Goal: Task Accomplishment & Management: Manage account settings

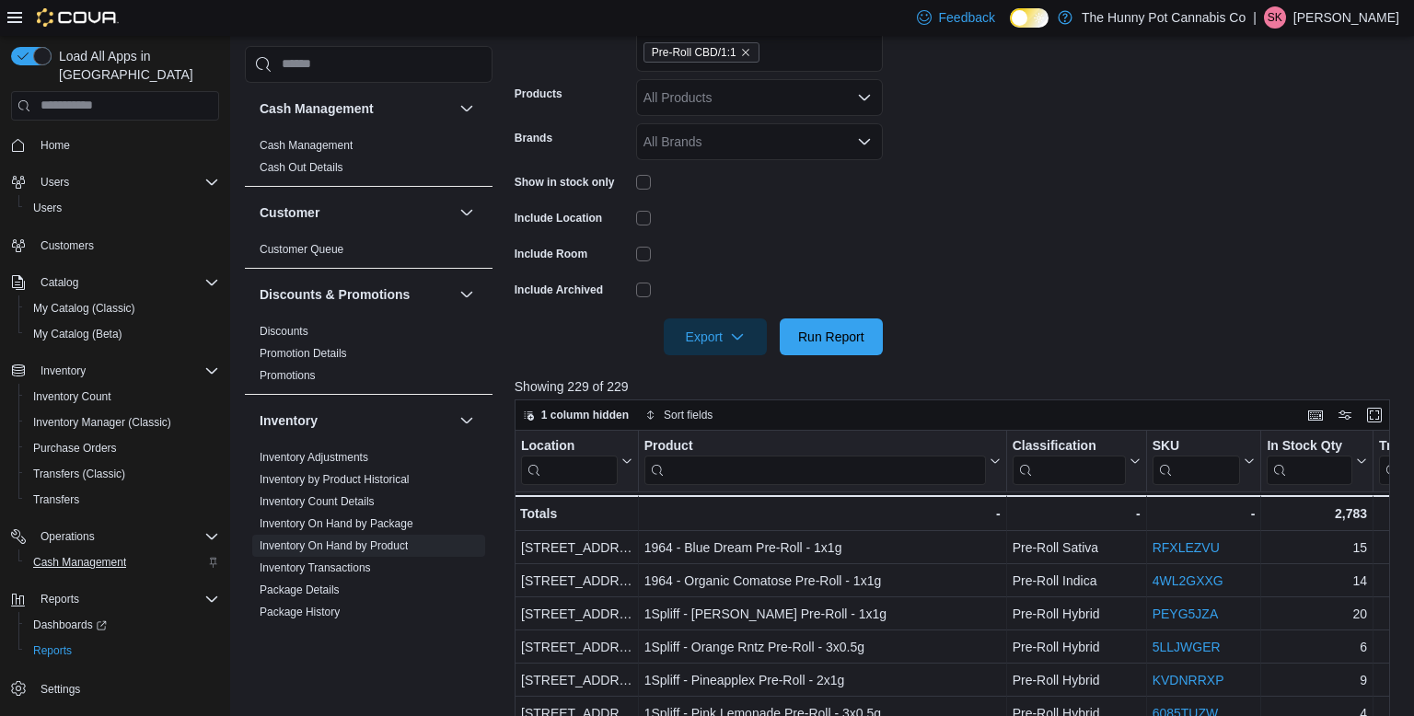
scroll to position [433, 0]
click at [100, 555] on span "Cash Management" at bounding box center [79, 562] width 93 height 15
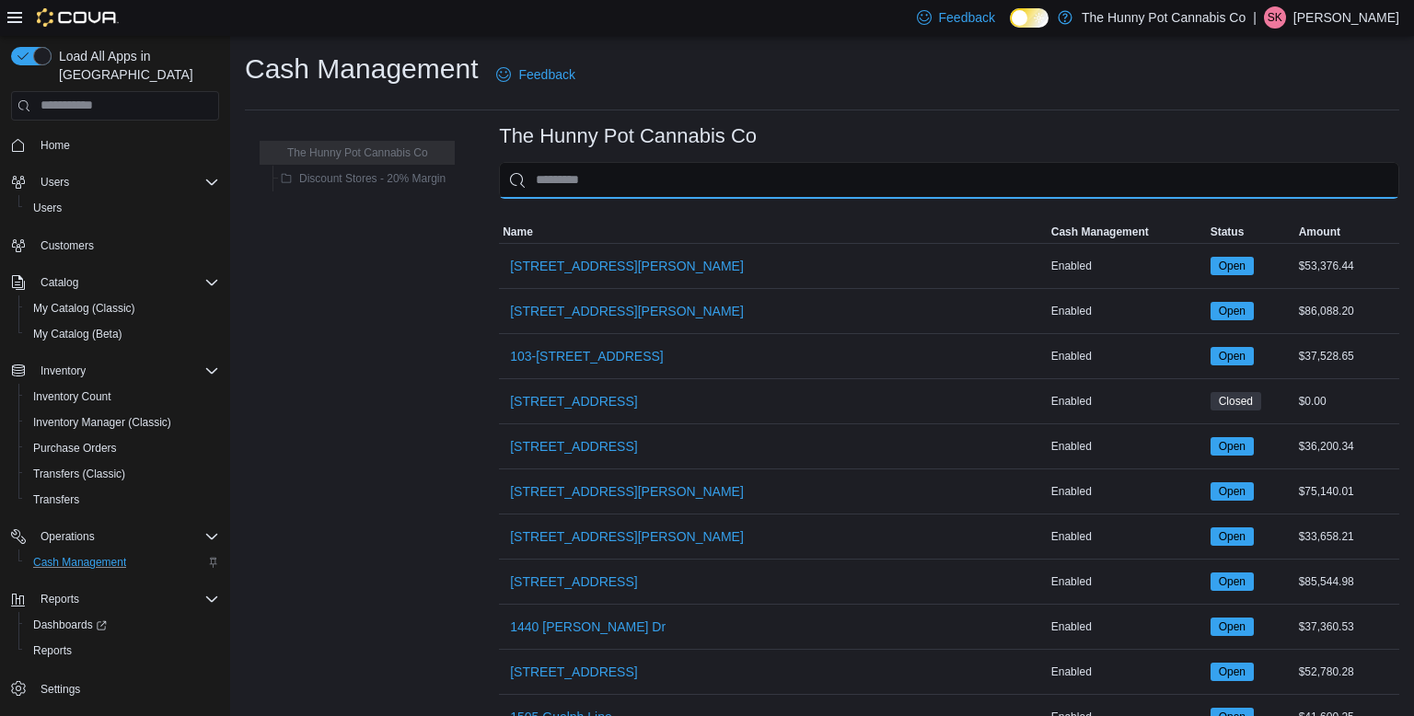
click at [592, 190] on input "This is a search bar. As you type, the results lower in the page will automatic…" at bounding box center [949, 180] width 900 height 37
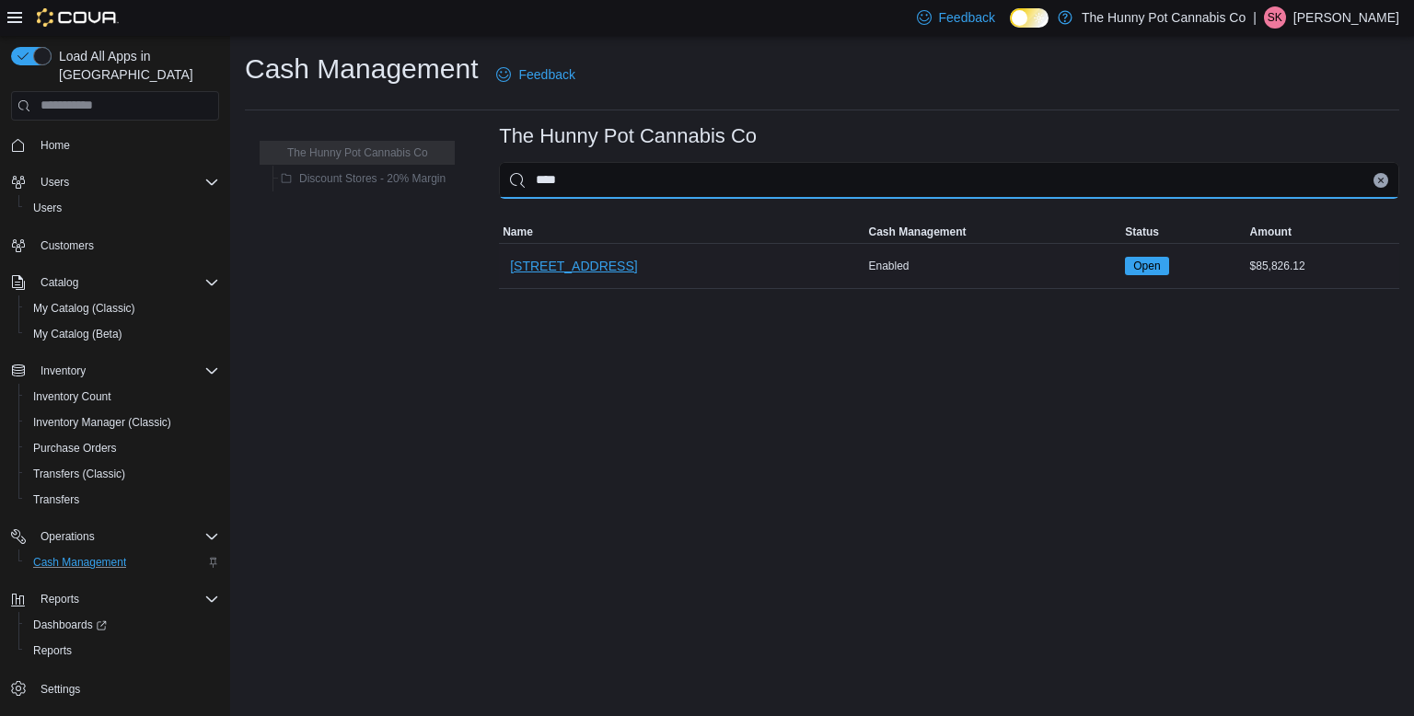
type input "****"
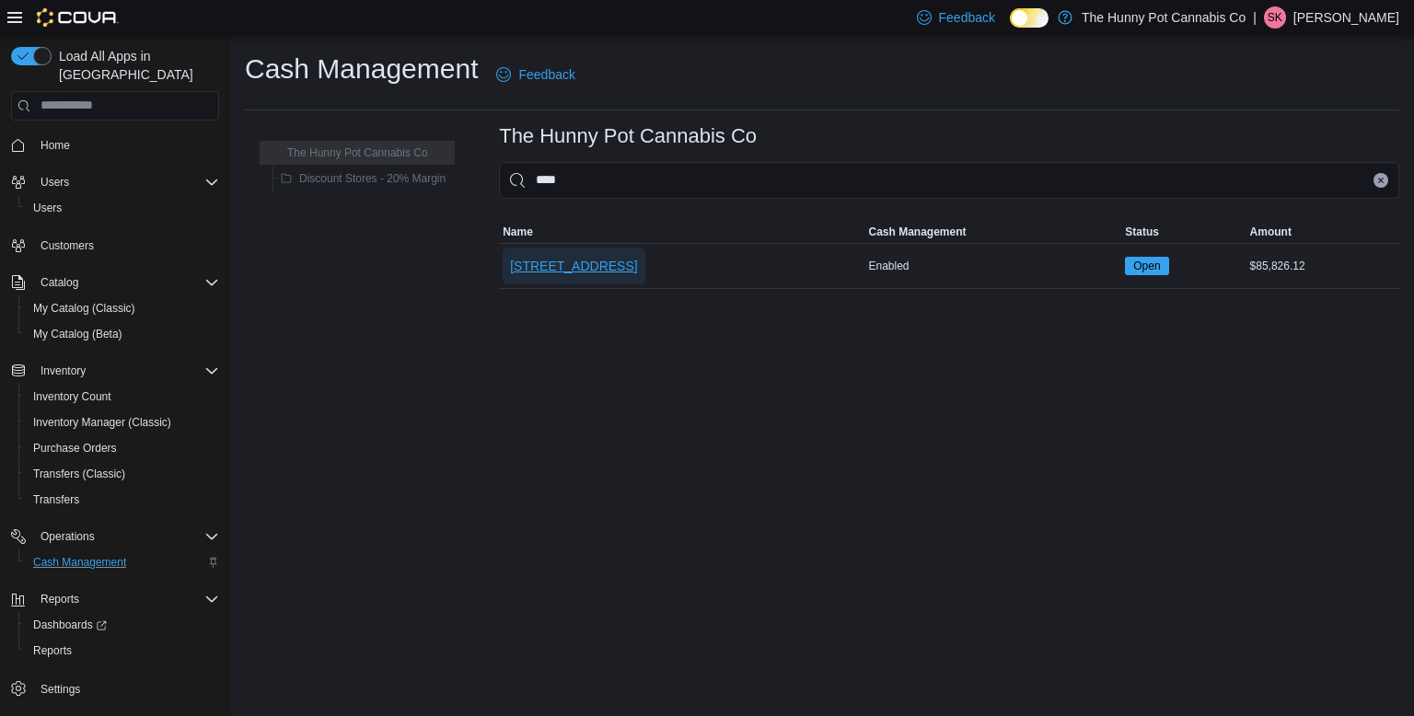
click at [553, 253] on span "2173 Yonge St" at bounding box center [573, 266] width 127 height 37
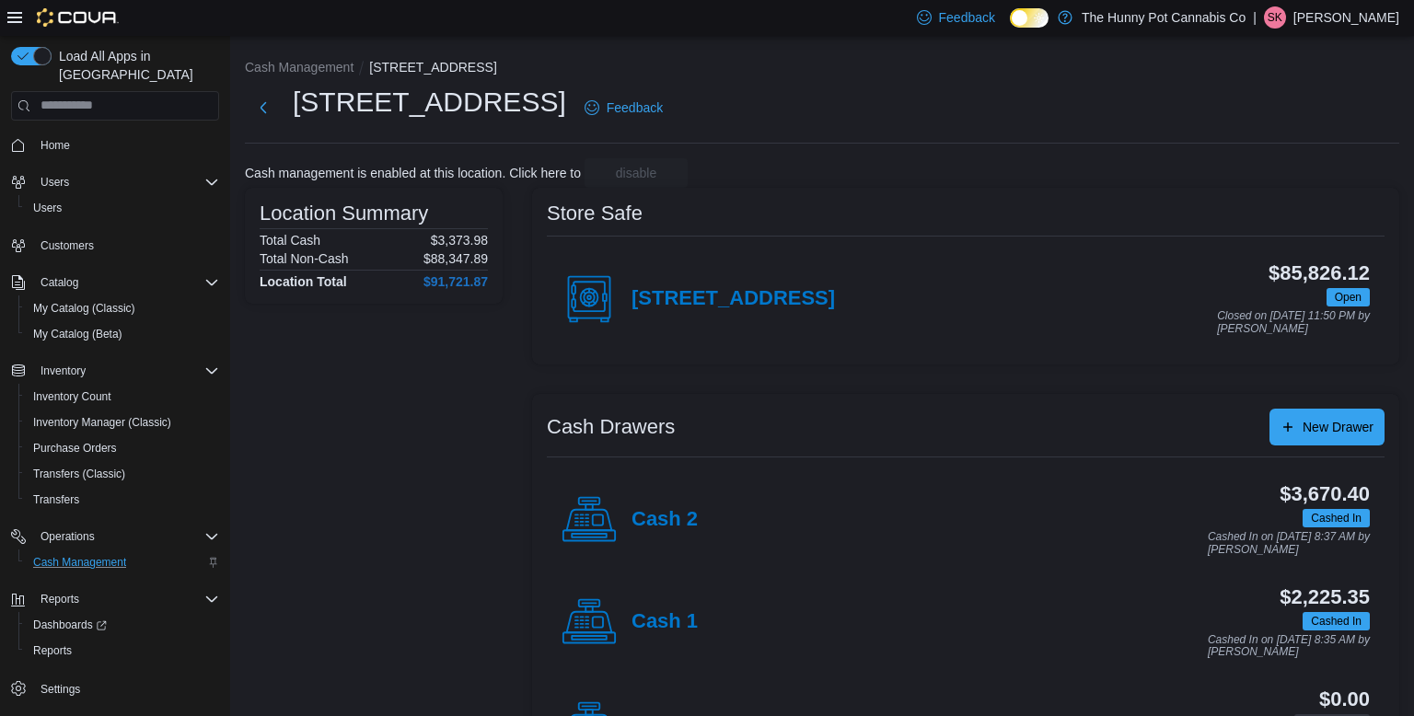
click at [604, 501] on icon at bounding box center [588, 519] width 55 height 55
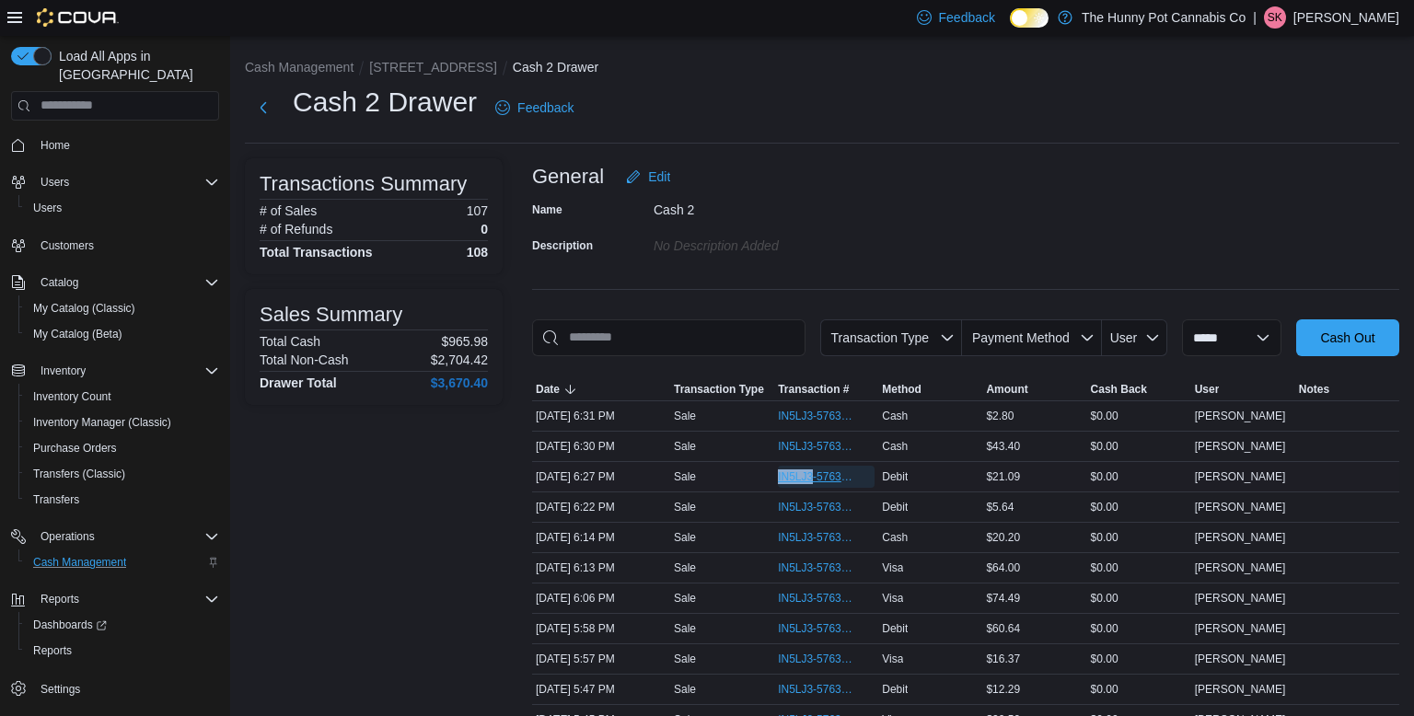
click at [786, 469] on span "IN5LJ3-5763728" at bounding box center [817, 476] width 78 height 15
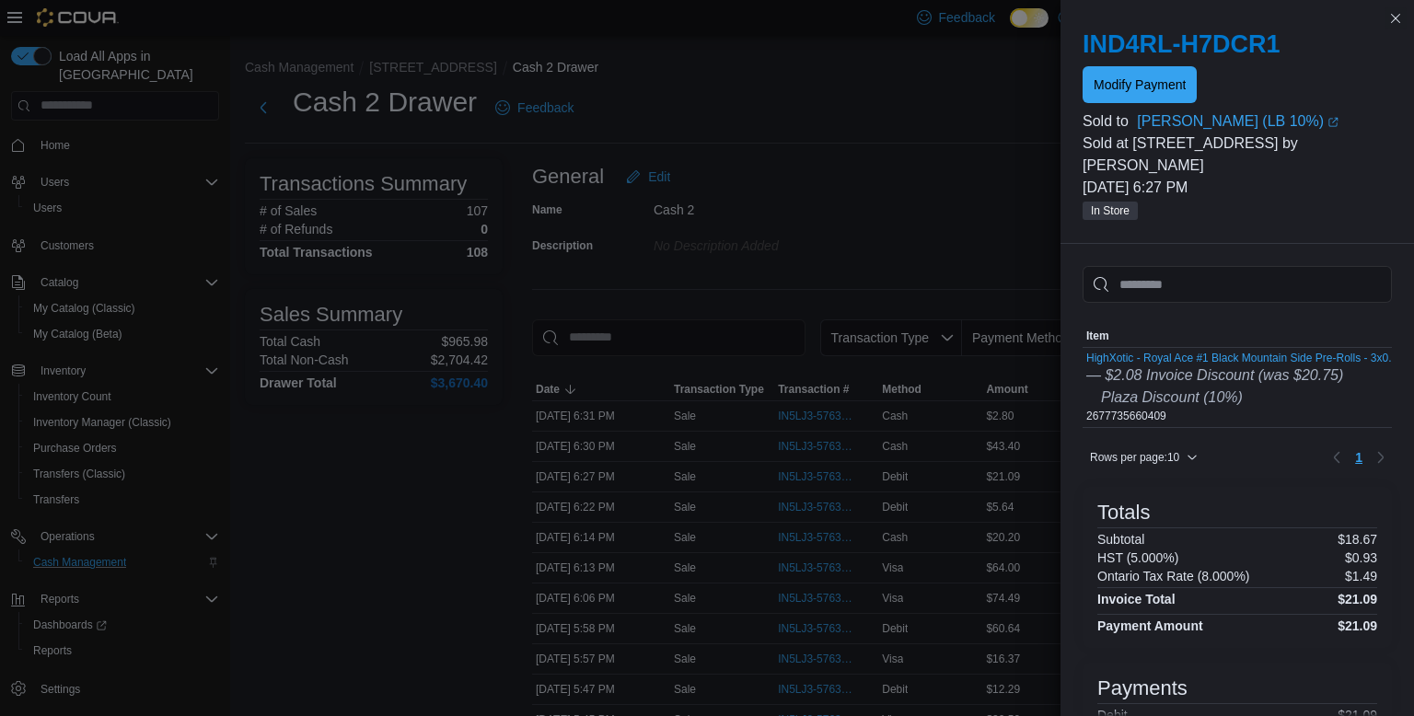
click at [1129, 103] on div at bounding box center [1236, 106] width 309 height 7
click at [1122, 91] on span "Modify Payment" at bounding box center [1139, 84] width 92 height 18
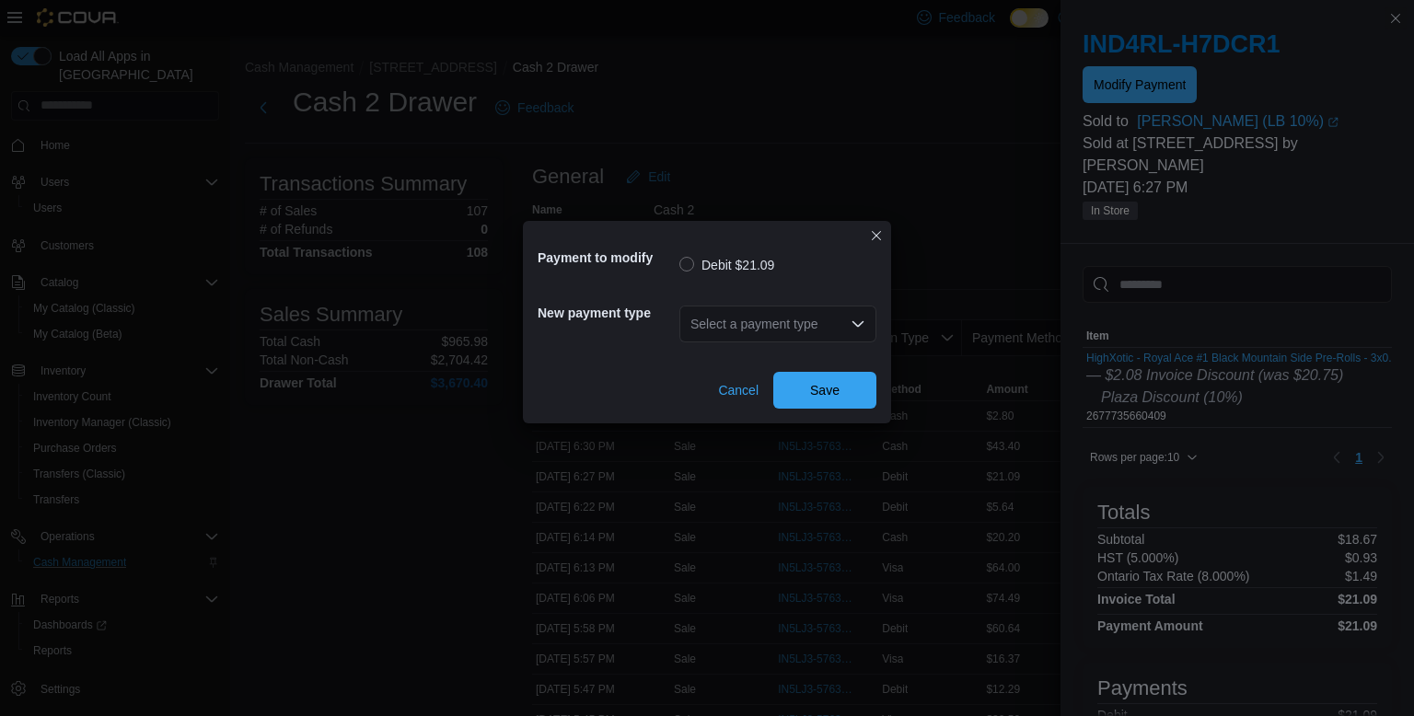
click at [798, 319] on div "Select a payment type" at bounding box center [777, 324] width 197 height 37
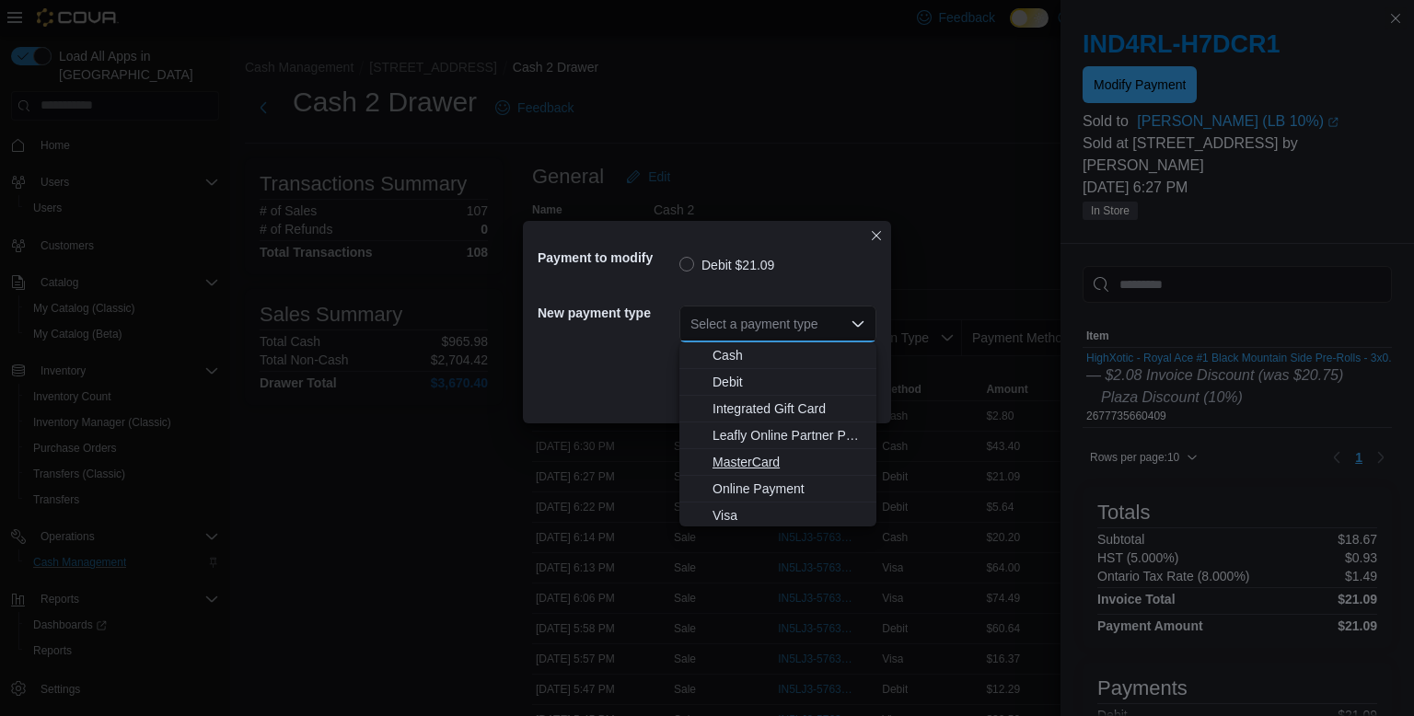
click at [755, 464] on span "MasterCard" at bounding box center [788, 462] width 153 height 18
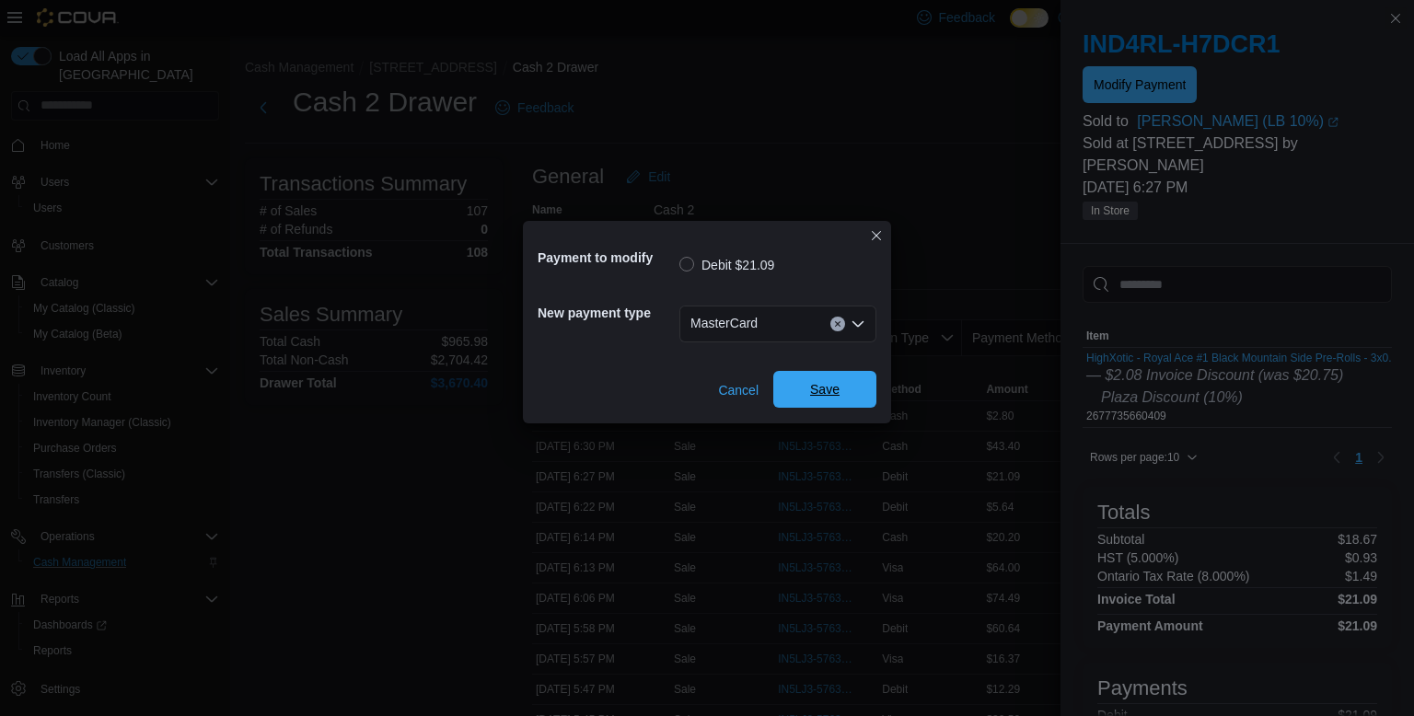
click at [835, 396] on span "Save" at bounding box center [824, 389] width 29 height 18
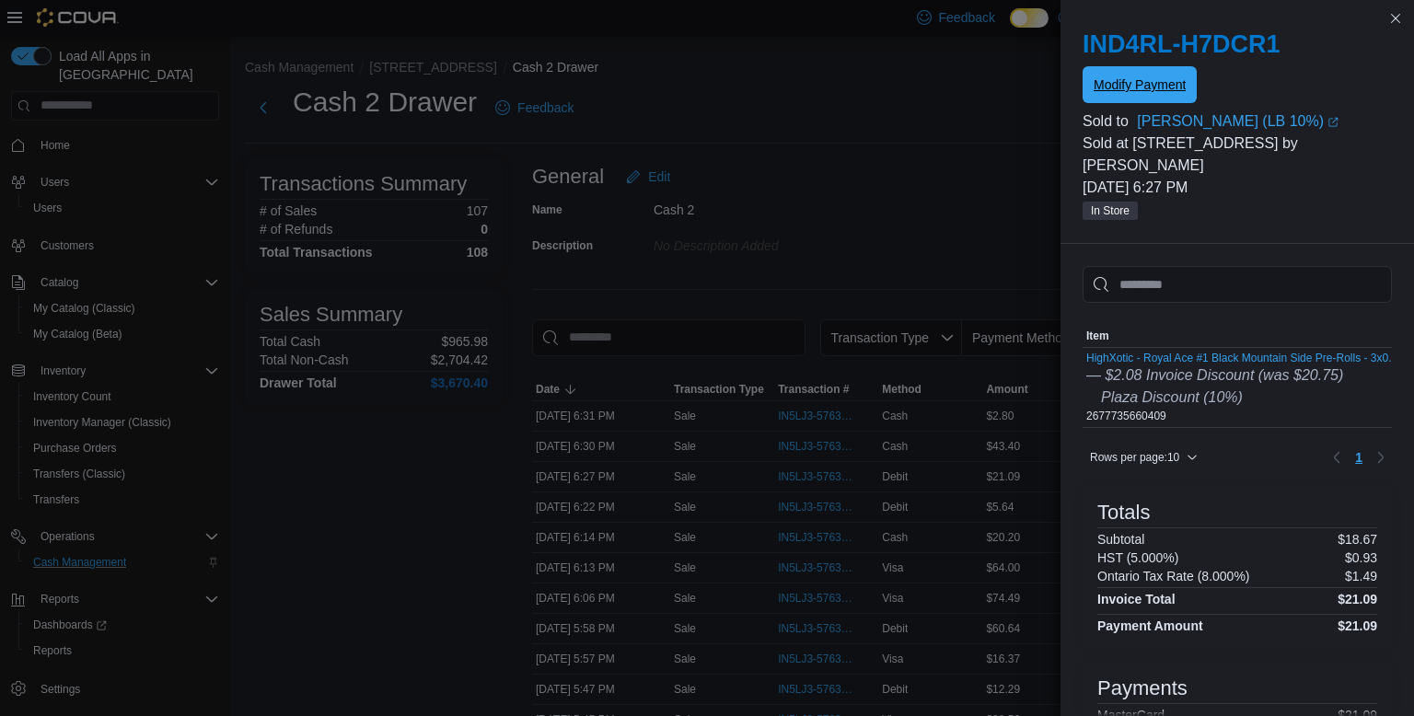
click at [1082, 66] on button "Modify Payment" at bounding box center [1139, 84] width 114 height 37
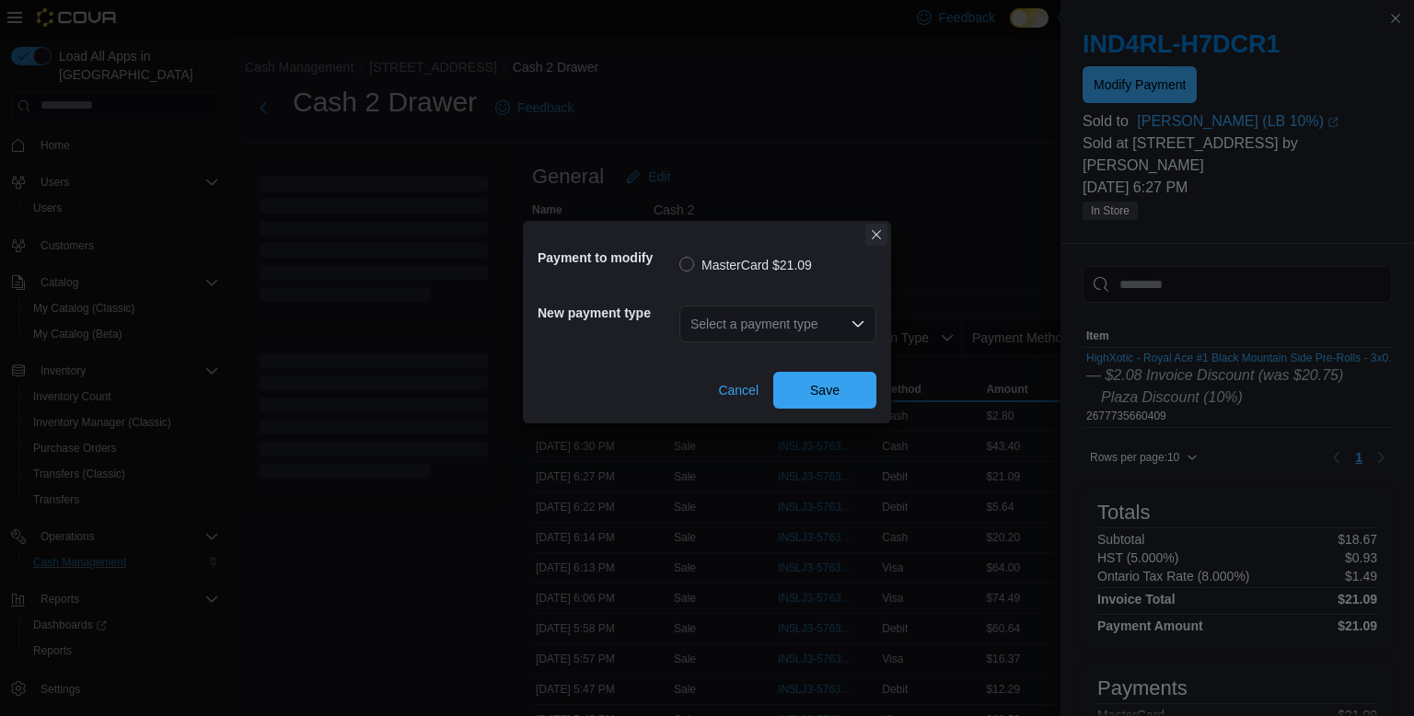
click at [869, 234] on button "Closes this modal window" at bounding box center [876, 235] width 22 height 22
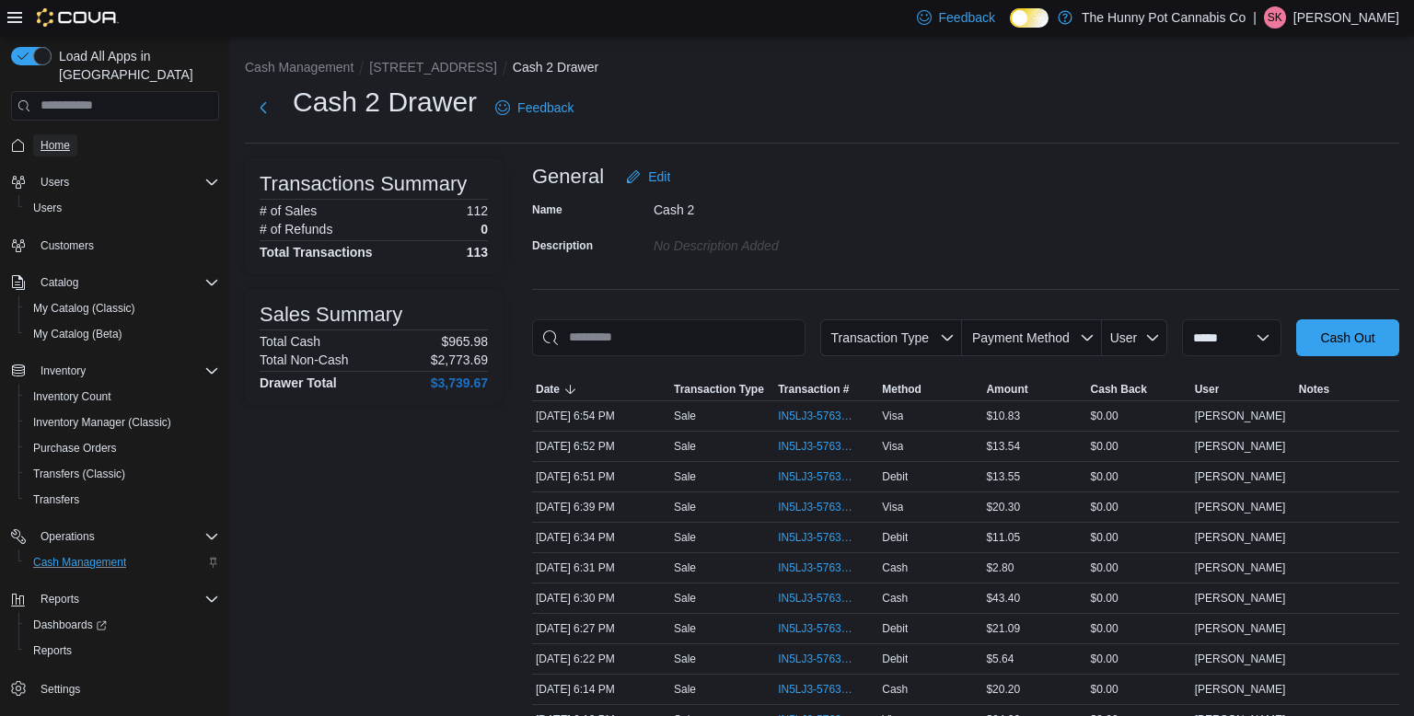
click at [47, 137] on span "Home" at bounding box center [54, 145] width 29 height 22
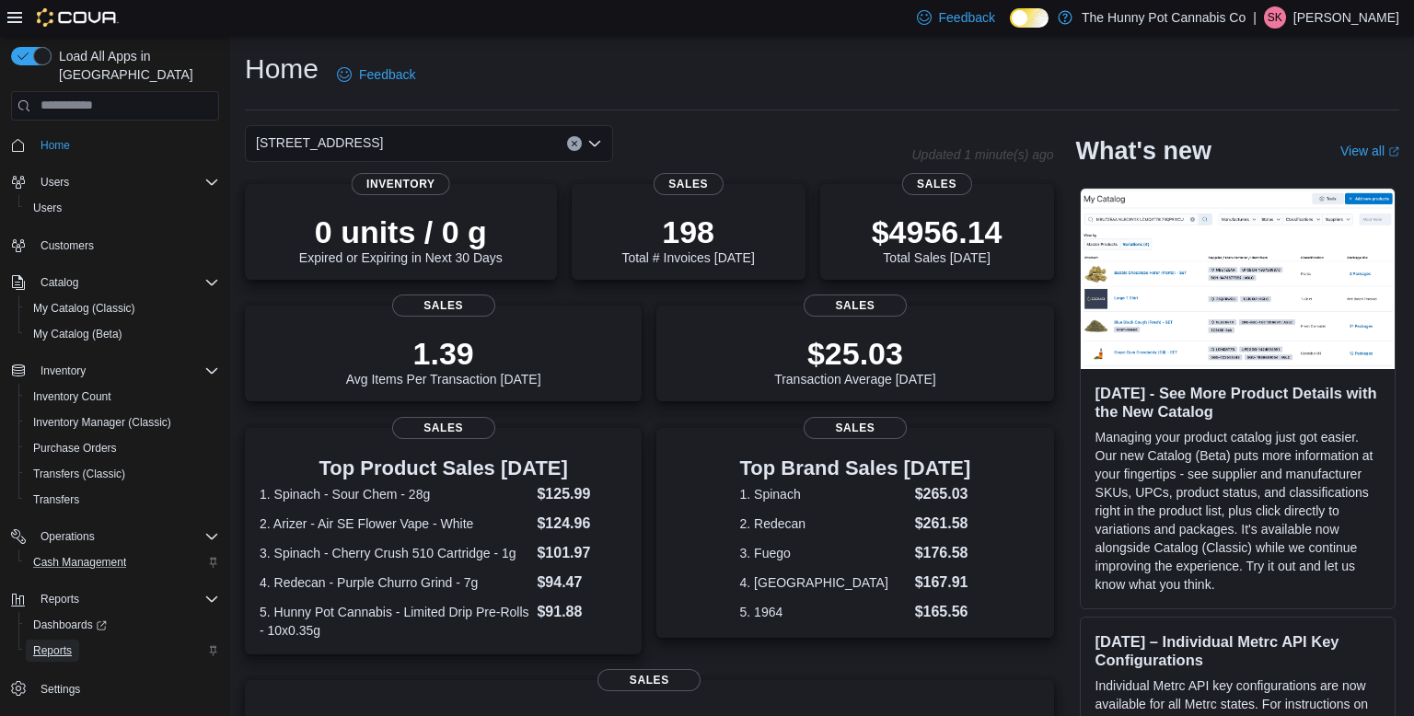
click at [38, 643] on span "Reports" at bounding box center [52, 650] width 39 height 15
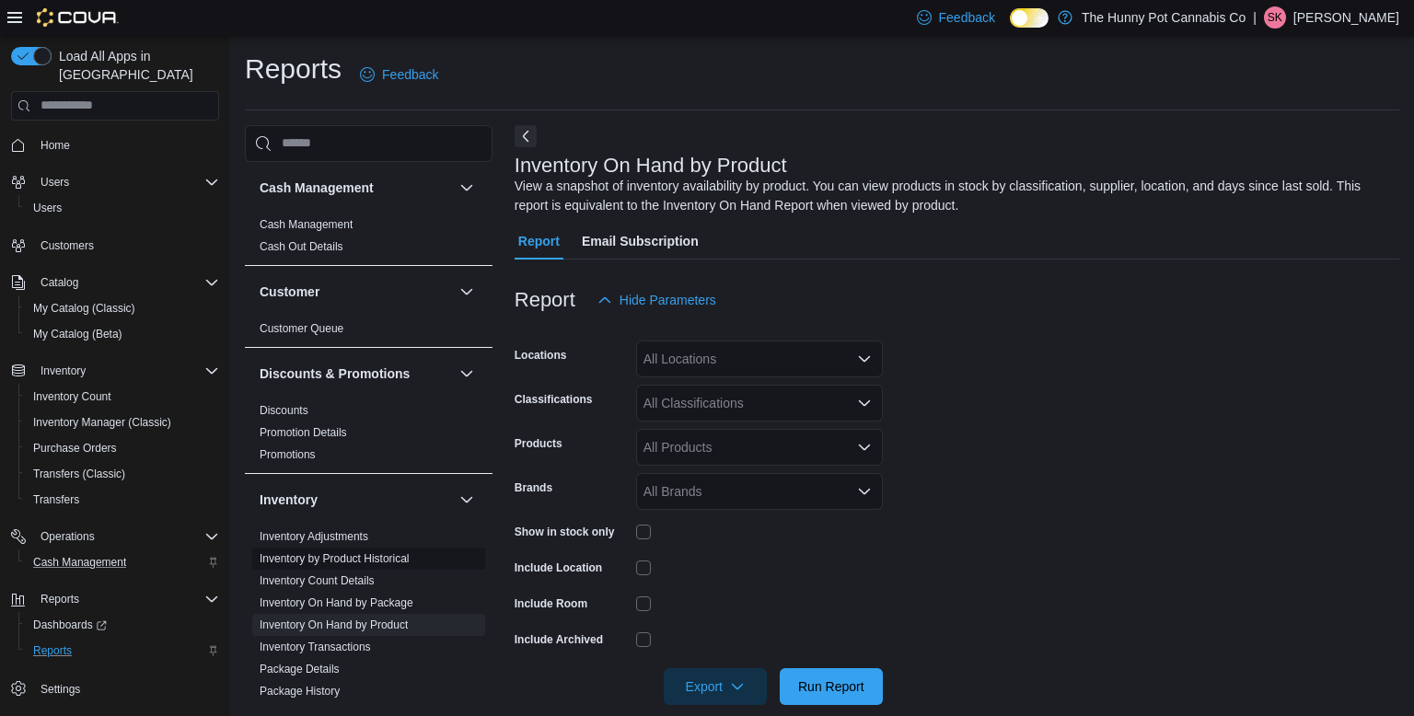
scroll to position [26, 0]
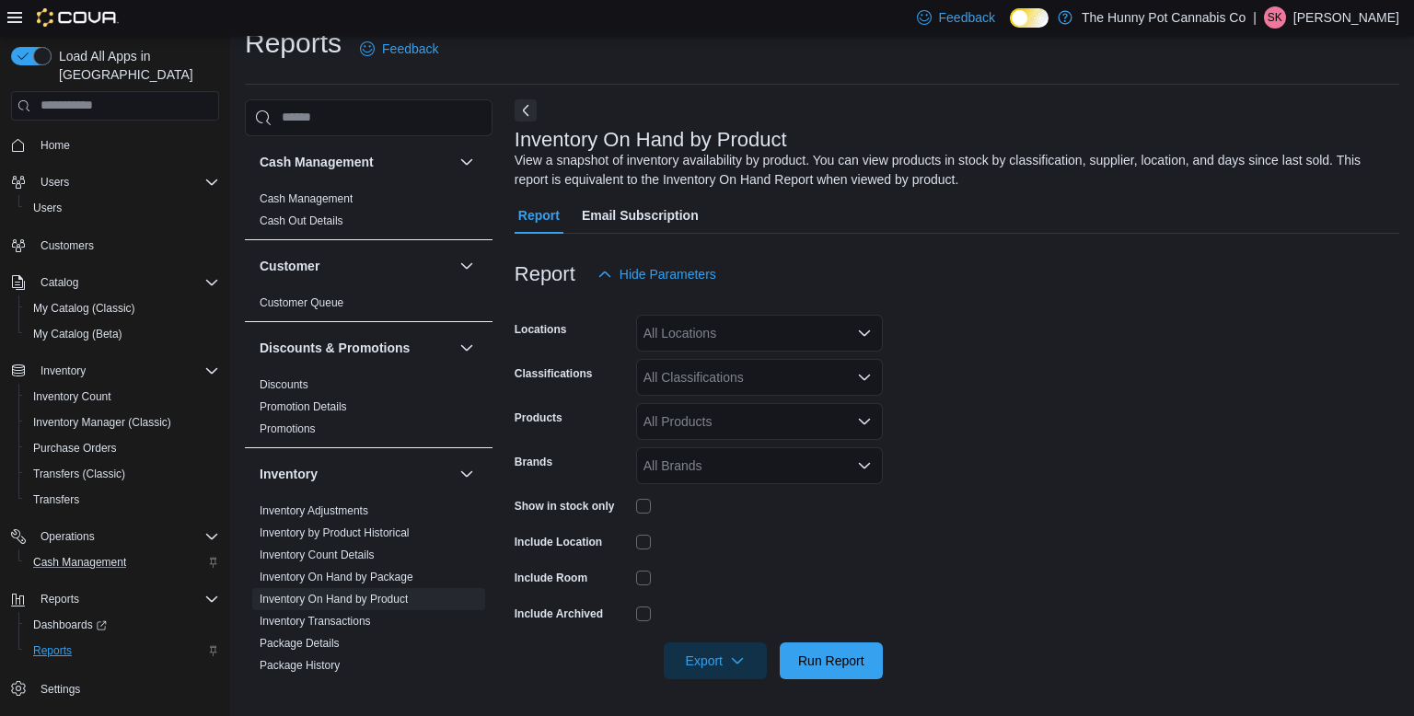
click at [1353, 24] on p "Sarah Kailan" at bounding box center [1346, 17] width 106 height 22
click at [1286, 188] on button "Sign Out" at bounding box center [1306, 176] width 169 height 29
